Goal: Navigation & Orientation: Understand site structure

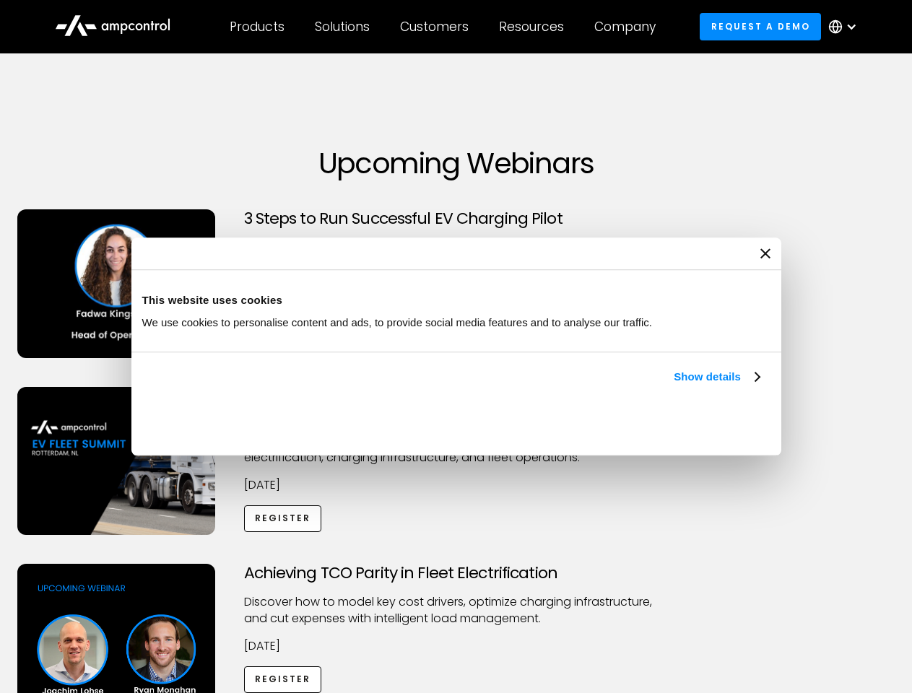
click at [674, 386] on link "Show details" at bounding box center [716, 376] width 85 height 17
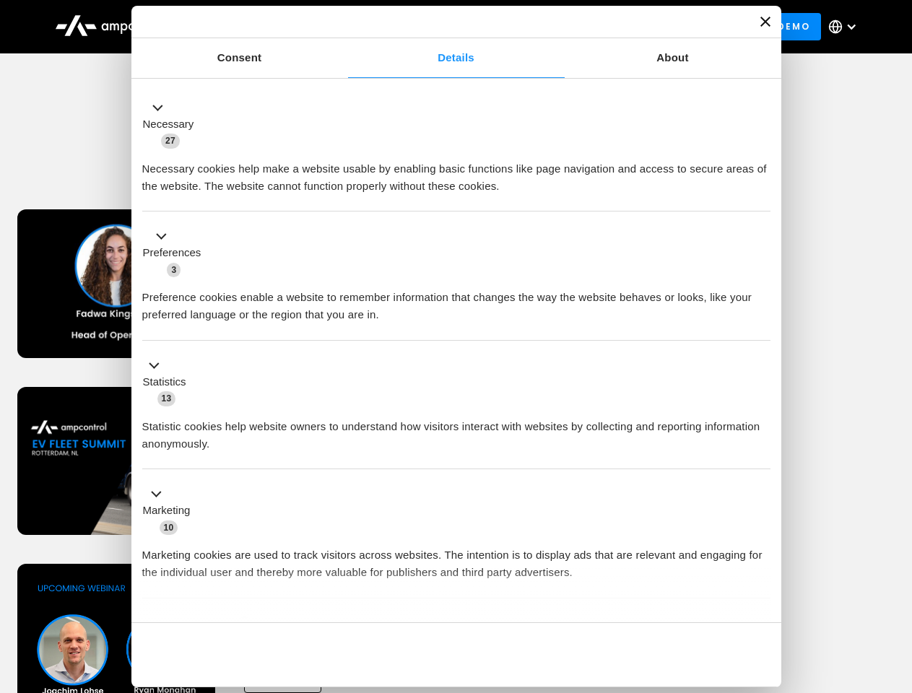
click at [761, 598] on div "Consent Details [#IABV2SETTINGS#] About This website uses cookies We use cookie…" at bounding box center [456, 346] width 650 height 681
click at [896, 582] on div "Achieving TCO Parity in Fleet Electrification Discover how to model key cost dr…" at bounding box center [456, 677] width 907 height 227
click at [444, 27] on div "Customers" at bounding box center [434, 27] width 69 height 16
click at [256, 27] on div "Products" at bounding box center [257, 27] width 55 height 16
click at [343, 27] on div "Solutions" at bounding box center [342, 27] width 55 height 16
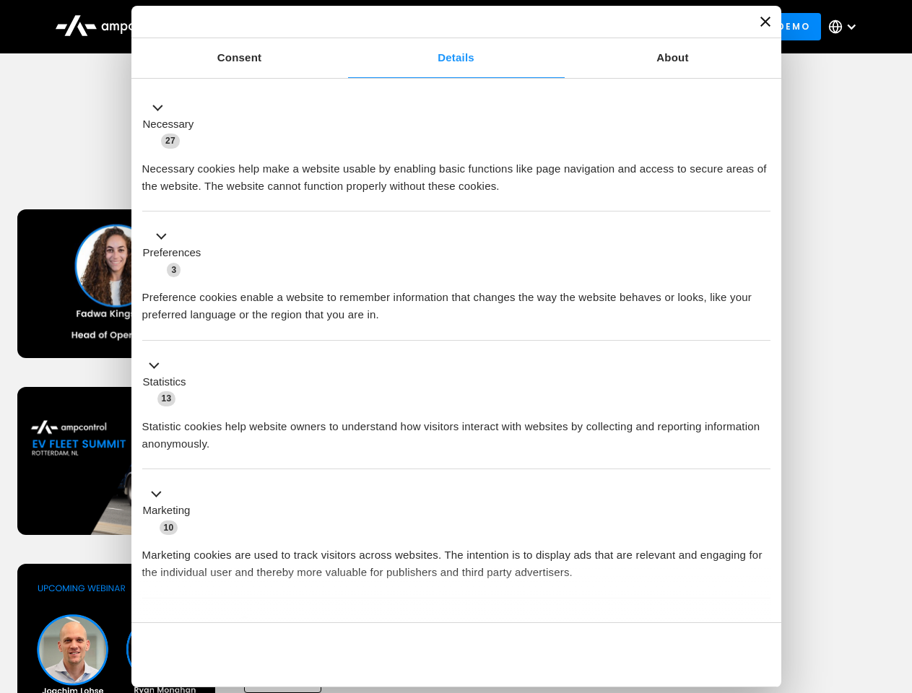
click at [437, 27] on div "Customers" at bounding box center [434, 27] width 69 height 16
click at [534, 27] on div "Resources" at bounding box center [531, 27] width 65 height 16
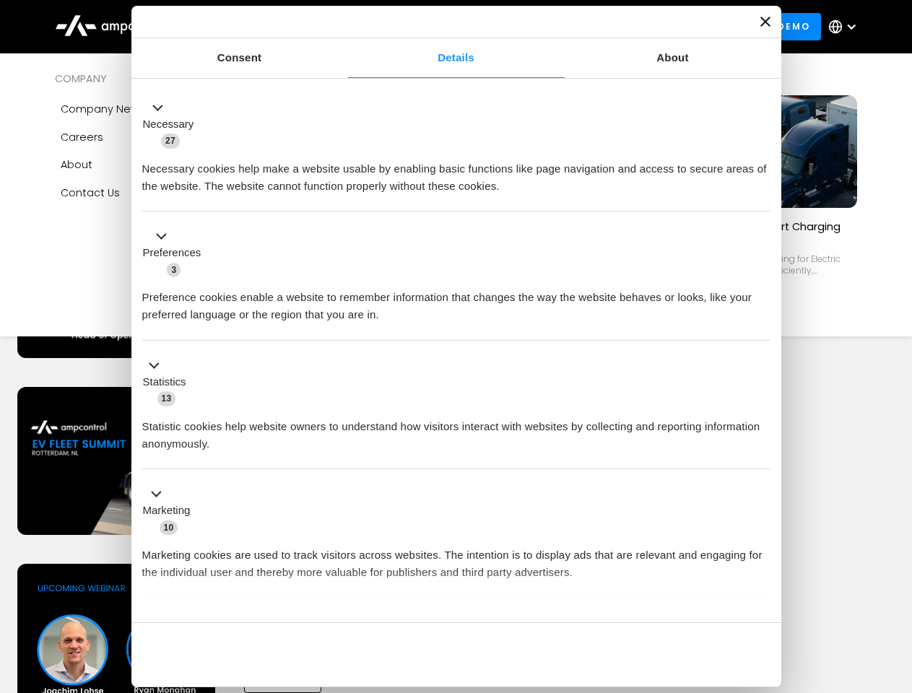
click at [630, 27] on div "Company" at bounding box center [624, 27] width 61 height 16
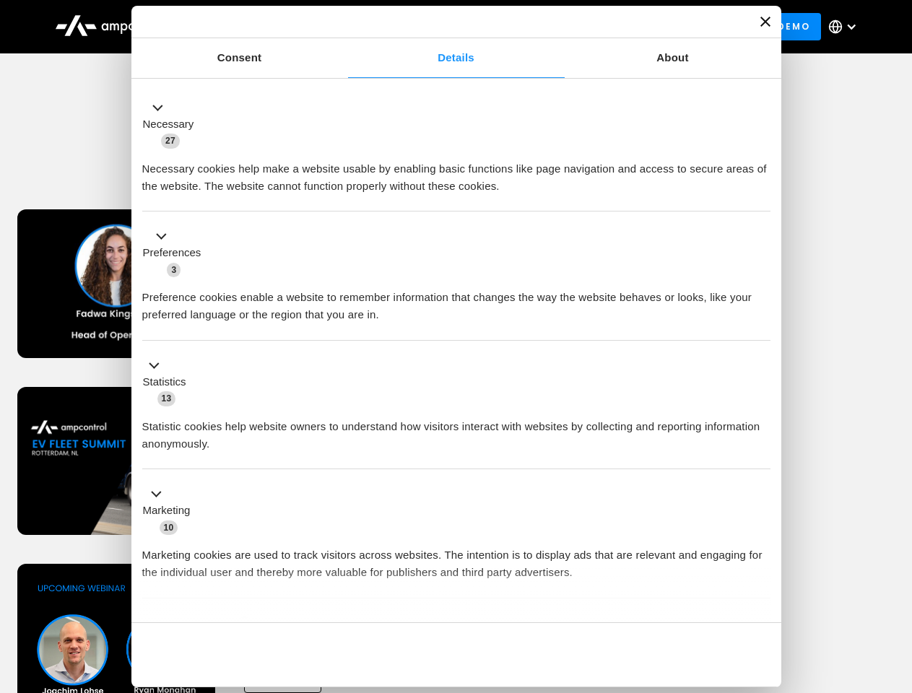
click at [846, 27] on div at bounding box center [851, 27] width 12 height 12
